Goal: Obtain resource: Download file/media

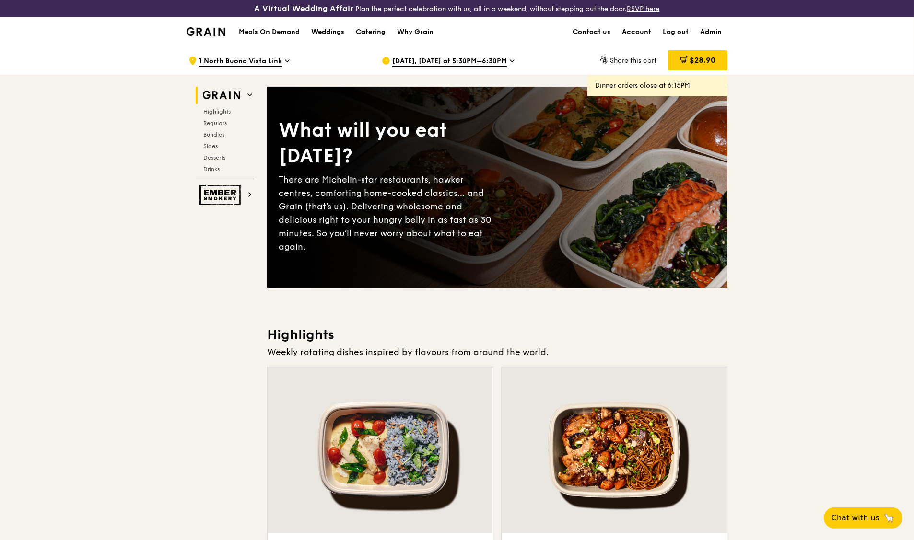
click at [370, 35] on div "Catering" at bounding box center [371, 32] width 30 height 29
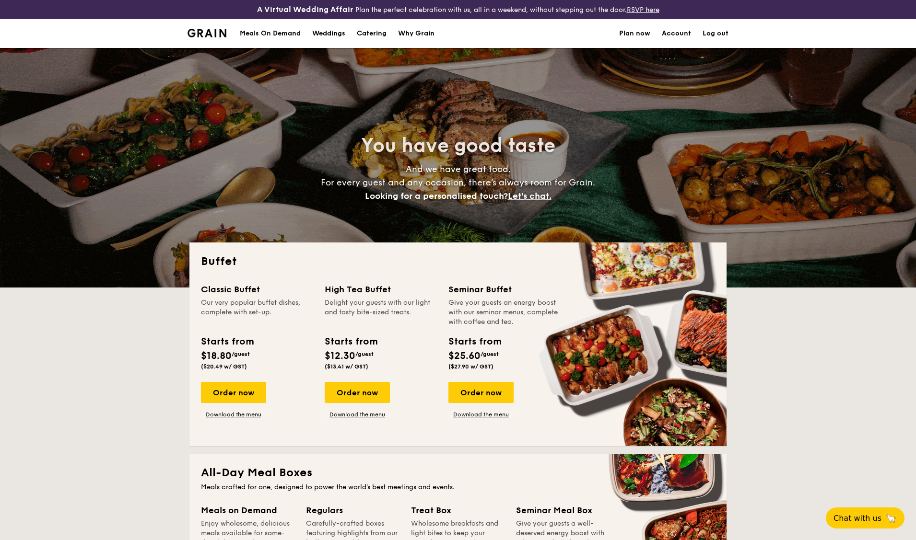
select select
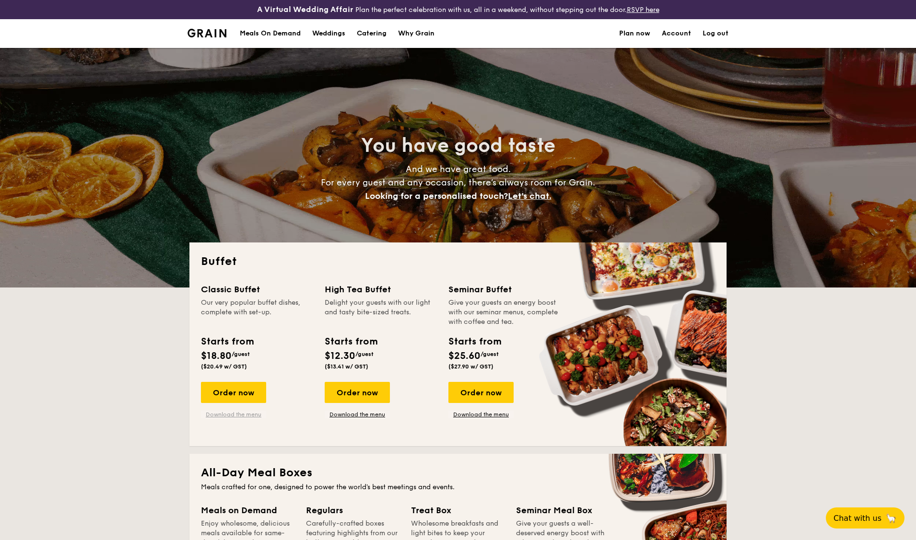
click at [247, 416] on link "Download the menu" at bounding box center [233, 415] width 65 height 8
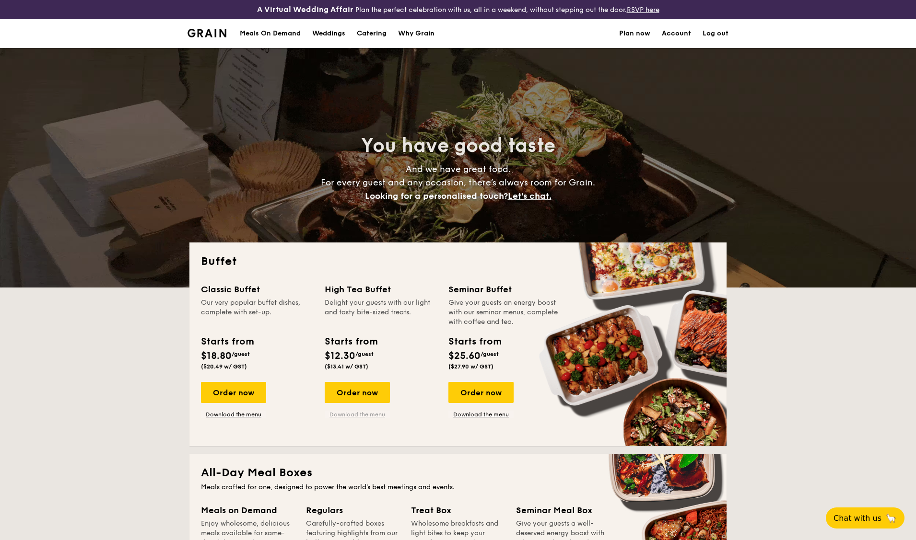
click at [363, 418] on link "Download the menu" at bounding box center [357, 415] width 65 height 8
